Goal: Register for event/course

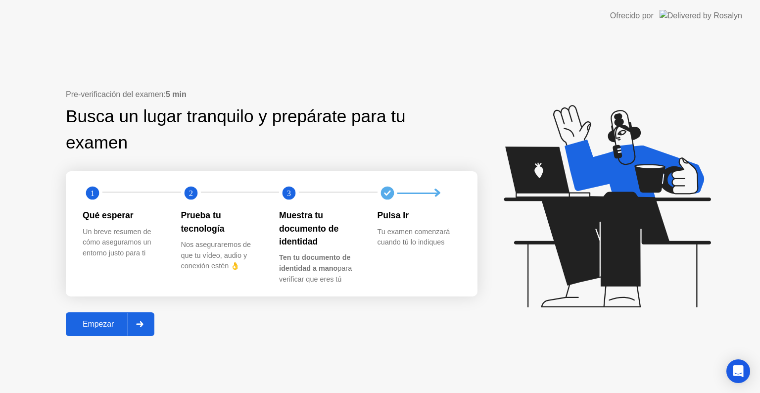
click at [97, 320] on div "Empezar" at bounding box center [98, 324] width 59 height 9
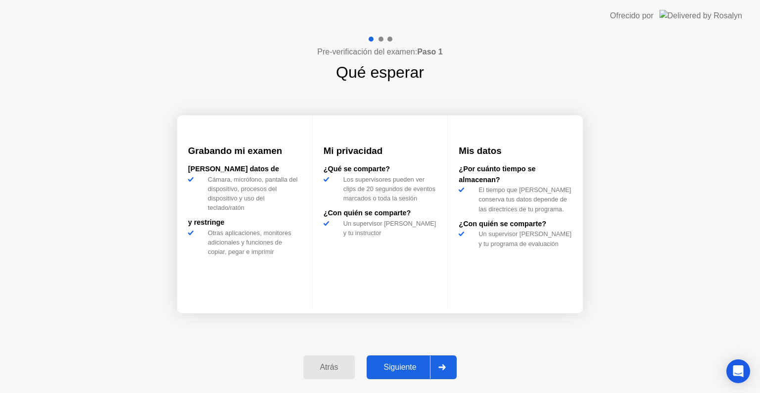
click at [394, 359] on button "Siguiente" at bounding box center [412, 367] width 90 height 24
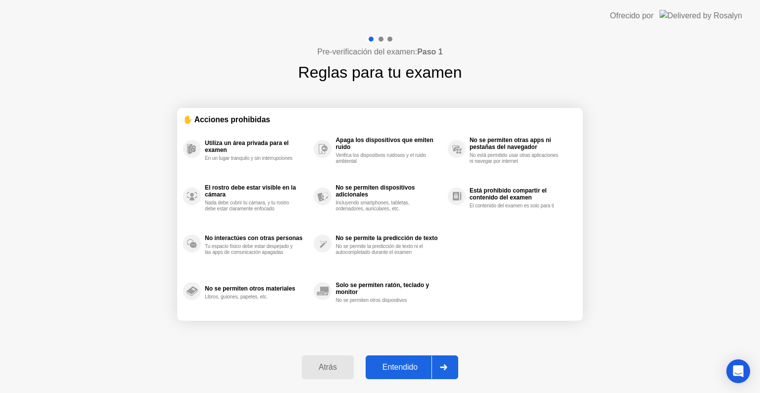
click at [403, 363] on div "Entendido" at bounding box center [400, 367] width 63 height 9
select select "**********"
select select "*******"
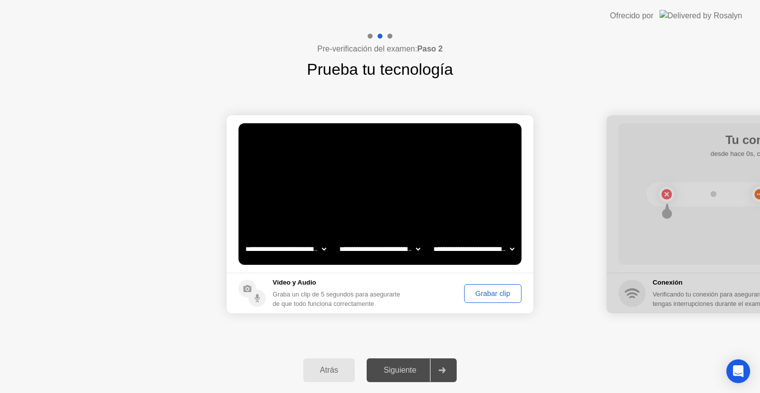
click at [490, 290] on div "Grabar clip" at bounding box center [493, 293] width 50 height 8
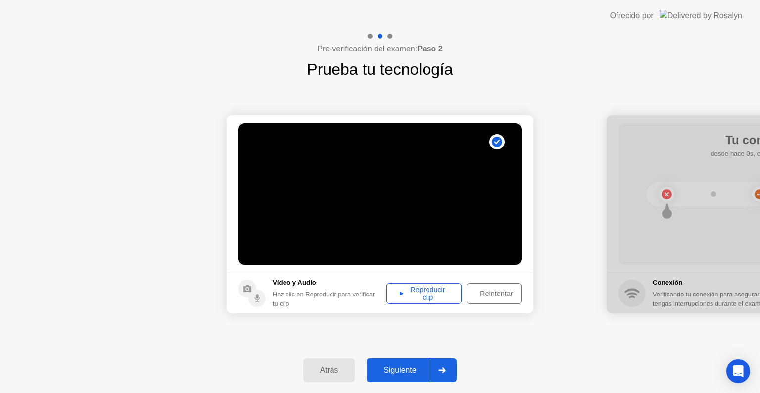
click at [393, 368] on div "Siguiente" at bounding box center [400, 370] width 60 height 9
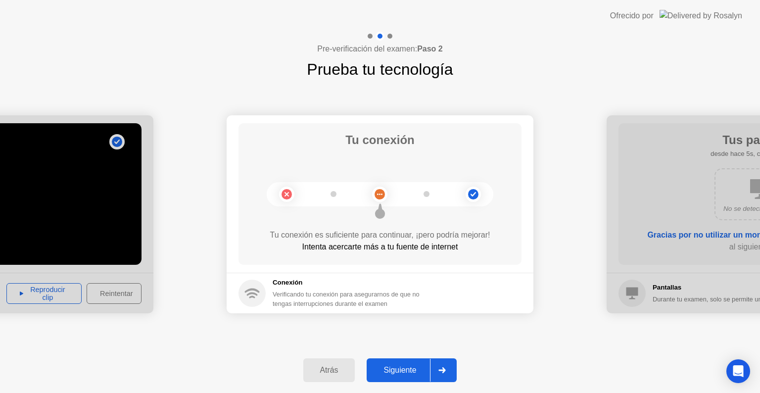
click at [393, 360] on button "Siguiente" at bounding box center [412, 370] width 90 height 24
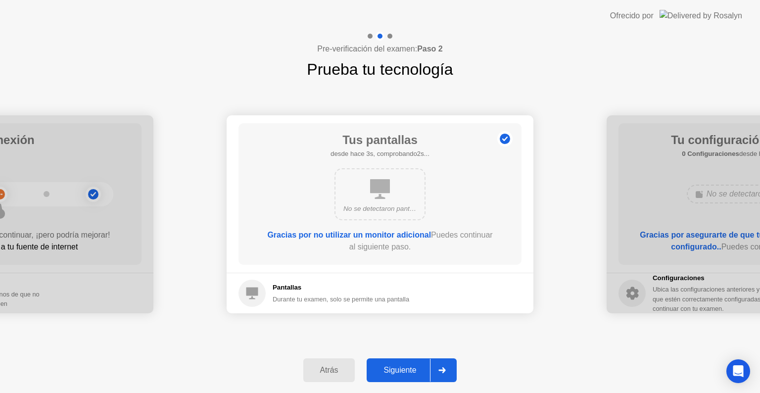
click at [393, 360] on button "Siguiente" at bounding box center [412, 370] width 90 height 24
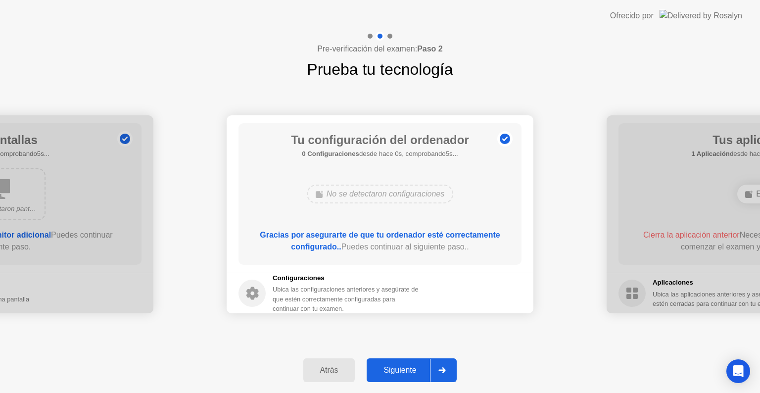
click at [393, 360] on button "Siguiente" at bounding box center [412, 370] width 90 height 24
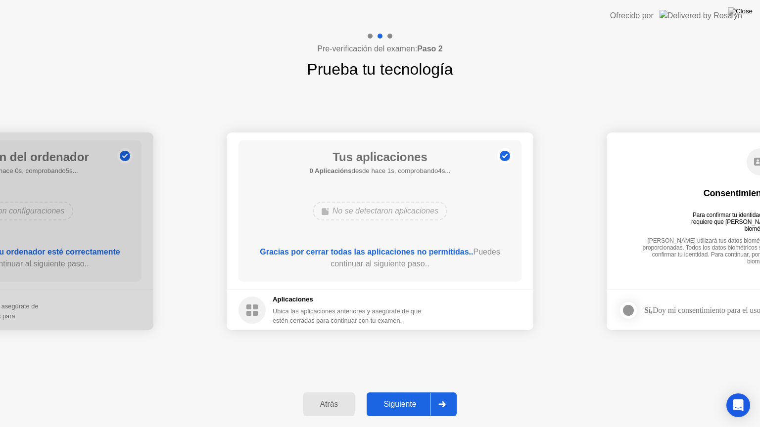
click at [396, 392] on button "Siguiente" at bounding box center [412, 405] width 90 height 24
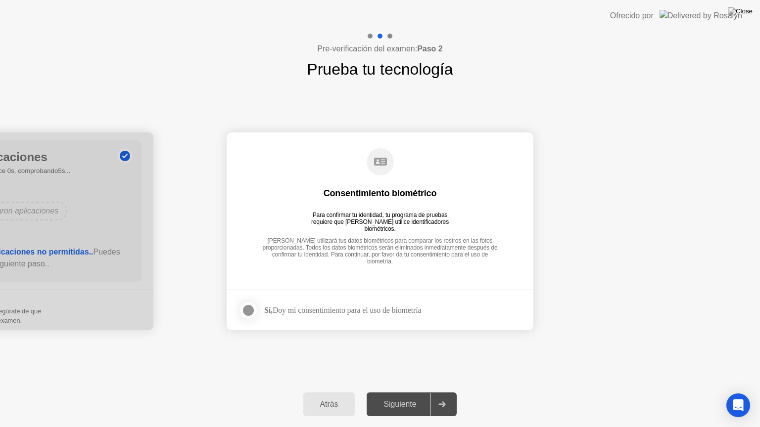
click at [247, 309] on div at bounding box center [248, 311] width 12 height 12
click at [404, 392] on button "Siguiente" at bounding box center [412, 405] width 90 height 24
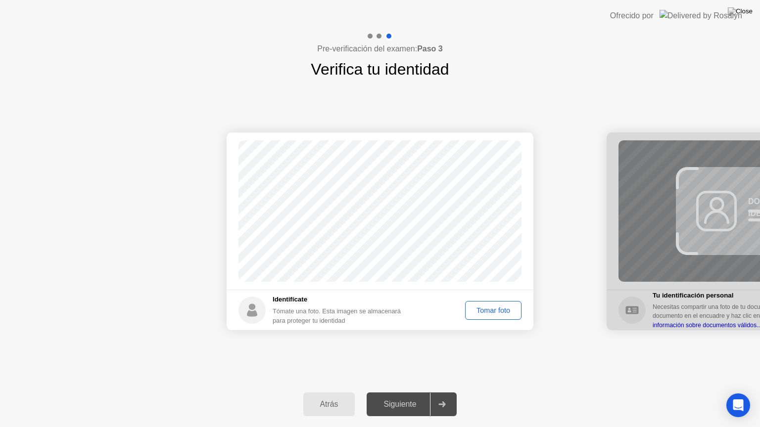
click at [405, 392] on div "Siguiente" at bounding box center [400, 404] width 60 height 9
click at [485, 307] on div "Tomar foto" at bounding box center [493, 311] width 49 height 8
click at [402, 392] on div "Siguiente" at bounding box center [400, 404] width 60 height 9
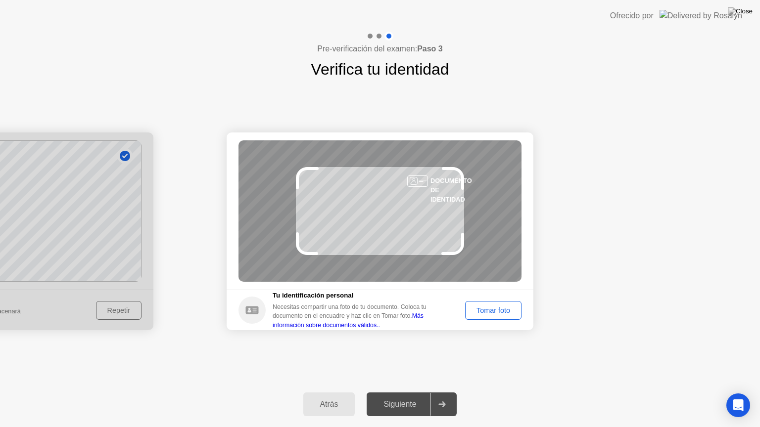
click at [479, 311] on div "Tomar foto" at bounding box center [493, 311] width 49 height 8
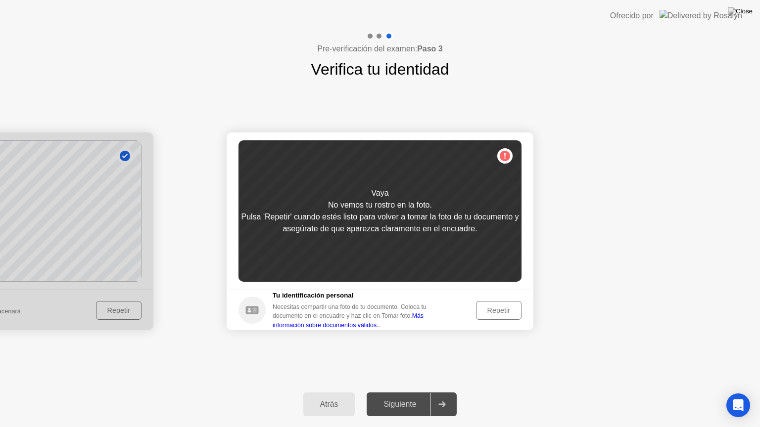
click at [487, 311] on div "Repetir" at bounding box center [498, 311] width 39 height 8
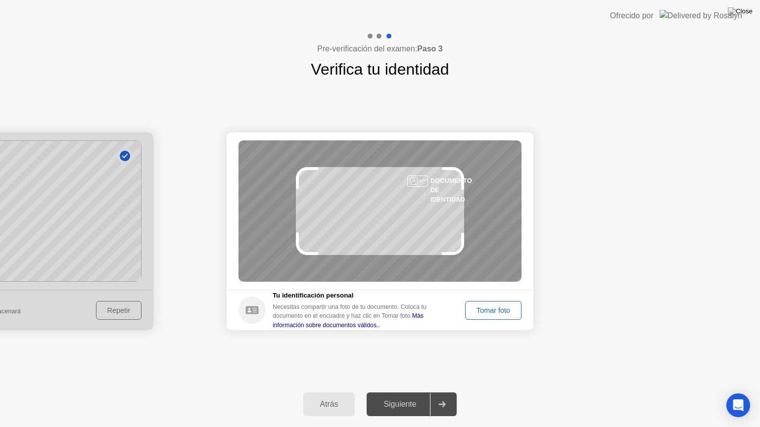
click at [487, 311] on div "Tomar foto" at bounding box center [493, 311] width 49 height 8
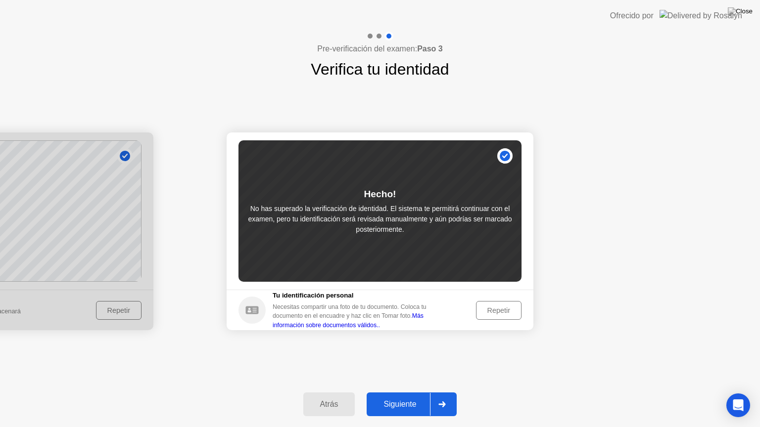
click at [394, 392] on div "Siguiente" at bounding box center [400, 404] width 60 height 9
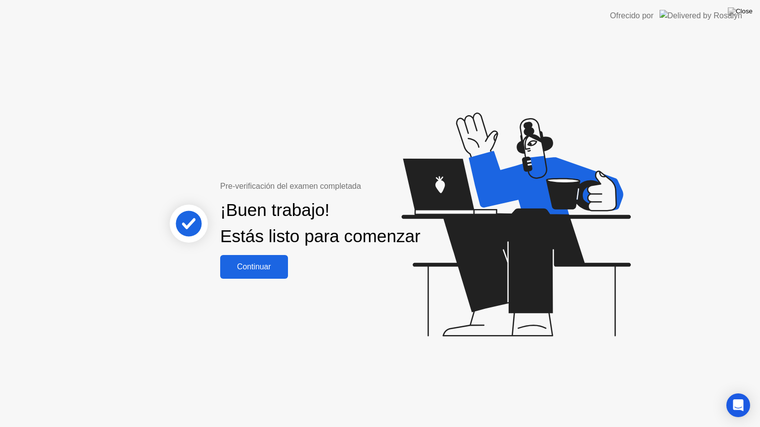
click at [255, 279] on button "Continuar" at bounding box center [254, 267] width 68 height 24
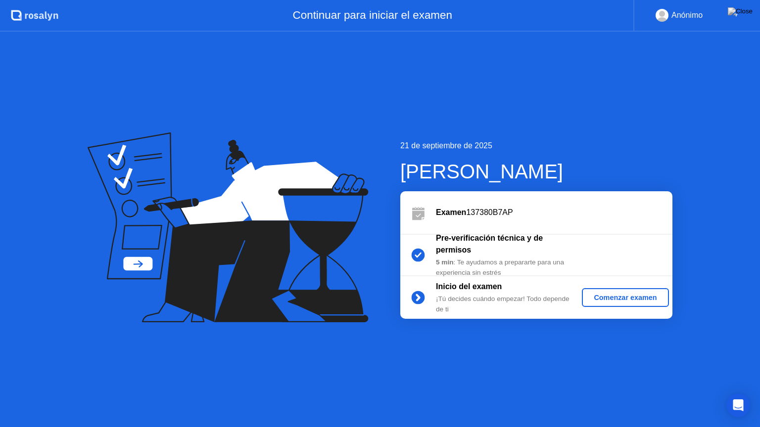
click at [634, 302] on div "Comenzar examen" at bounding box center [625, 298] width 79 height 8
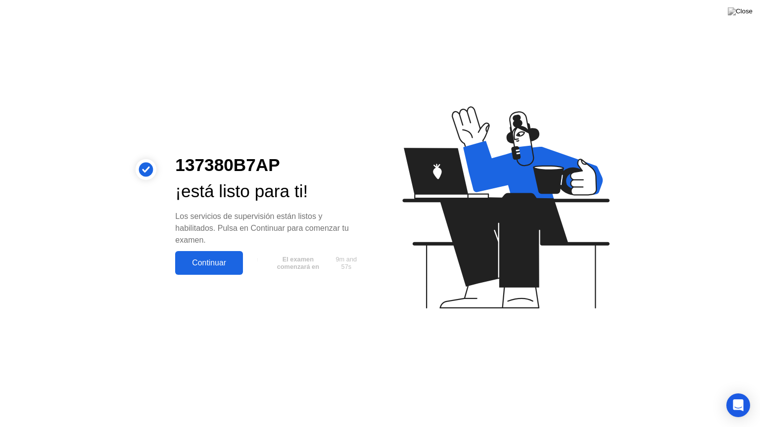
click at [220, 261] on div "Continuar" at bounding box center [209, 263] width 62 height 9
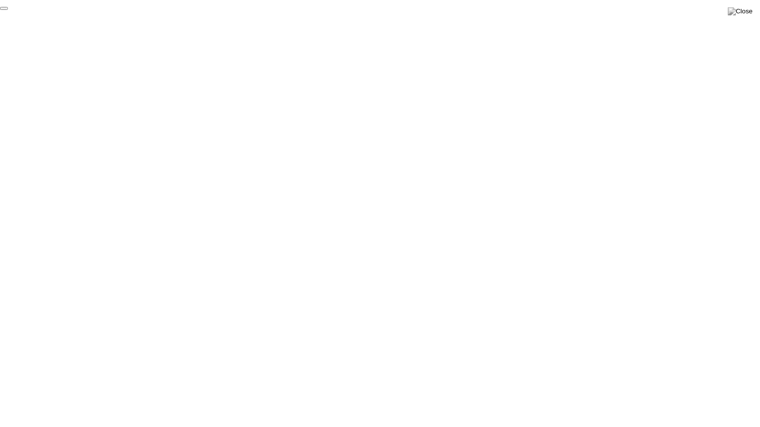
click at [8, 10] on button "End Proctoring Session" at bounding box center [4, 8] width 8 height 3
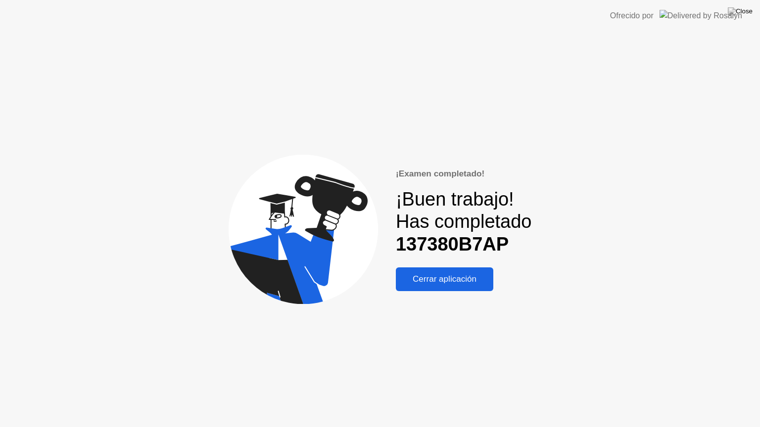
click at [468, 283] on div "Cerrar aplicación" at bounding box center [445, 280] width 92 height 10
